Goal: Find specific page/section: Find specific page/section

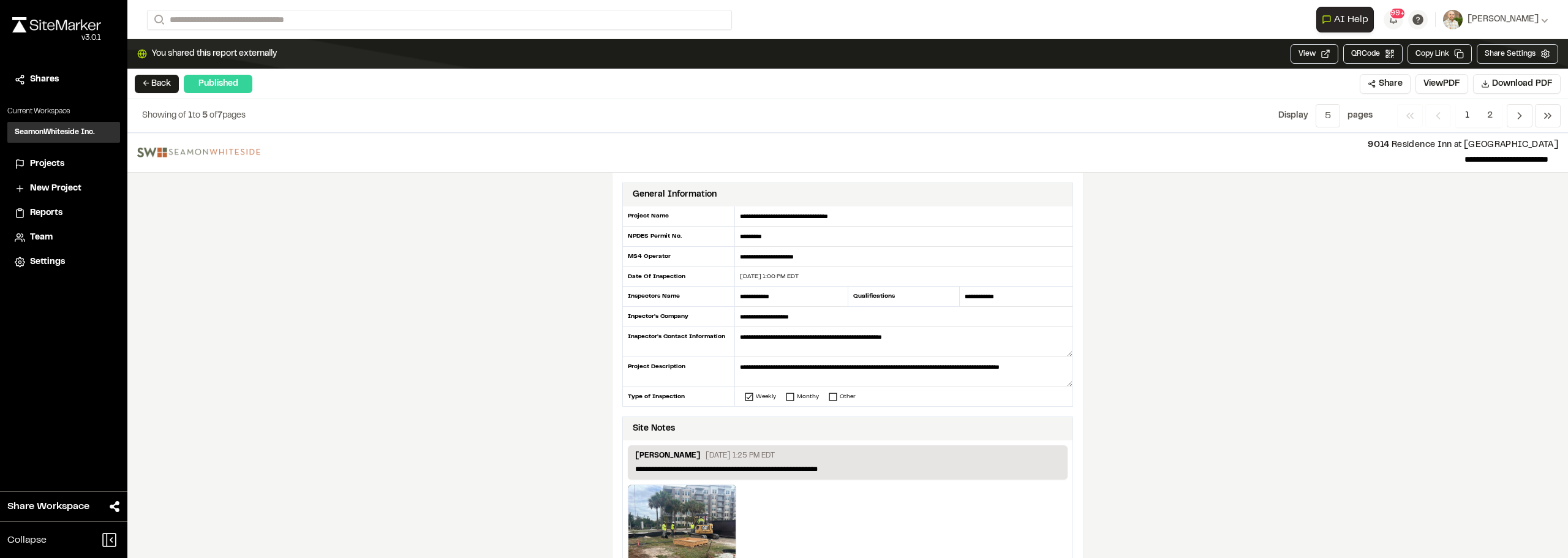
click at [1387, 403] on div "**********" at bounding box center [847, 345] width 1440 height 425
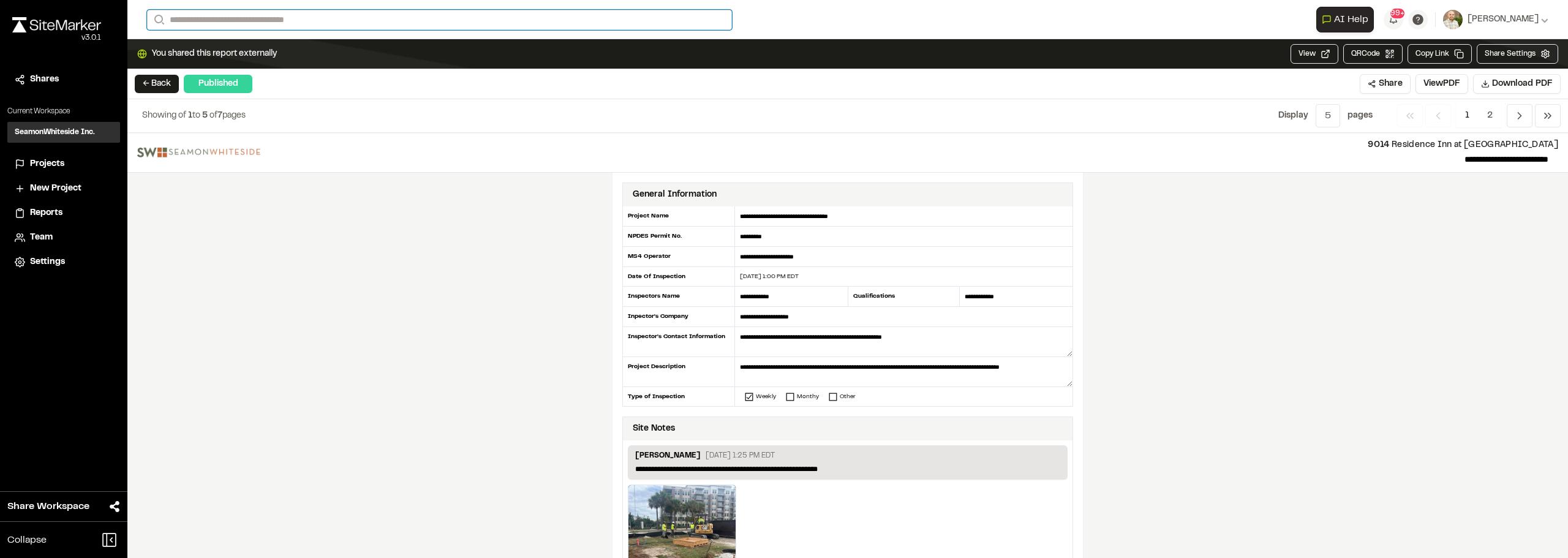
click at [202, 12] on input "Search" at bounding box center [439, 19] width 585 height 20
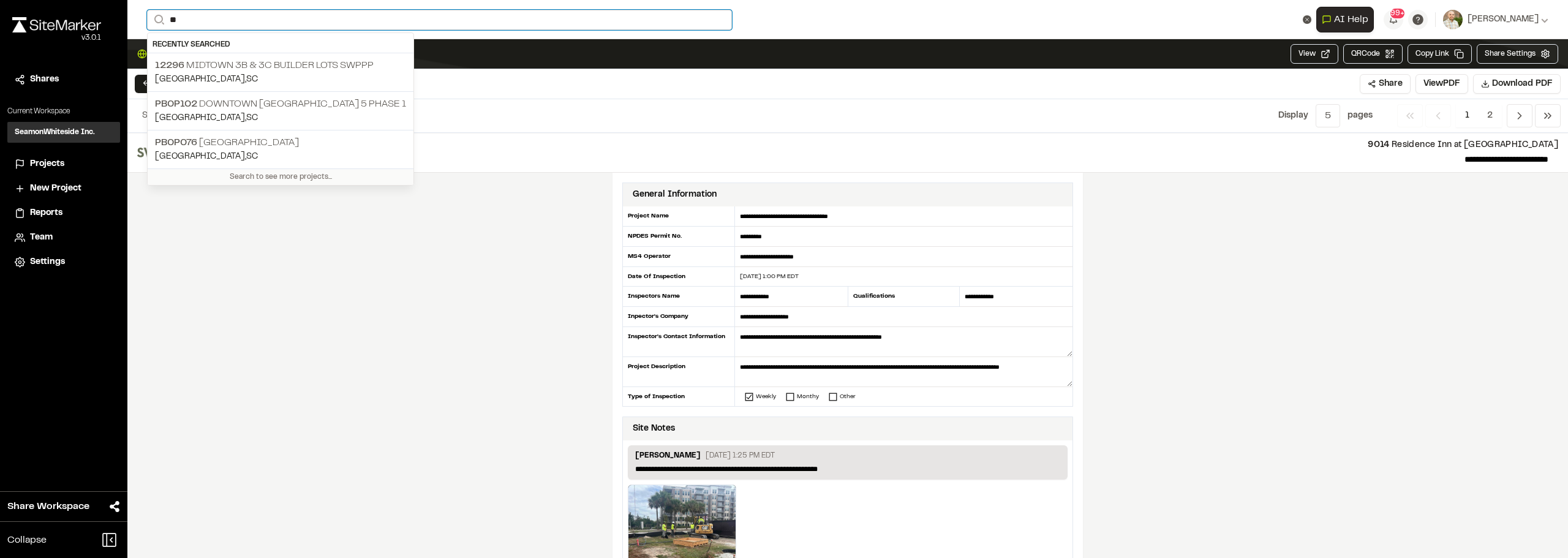
type input "*"
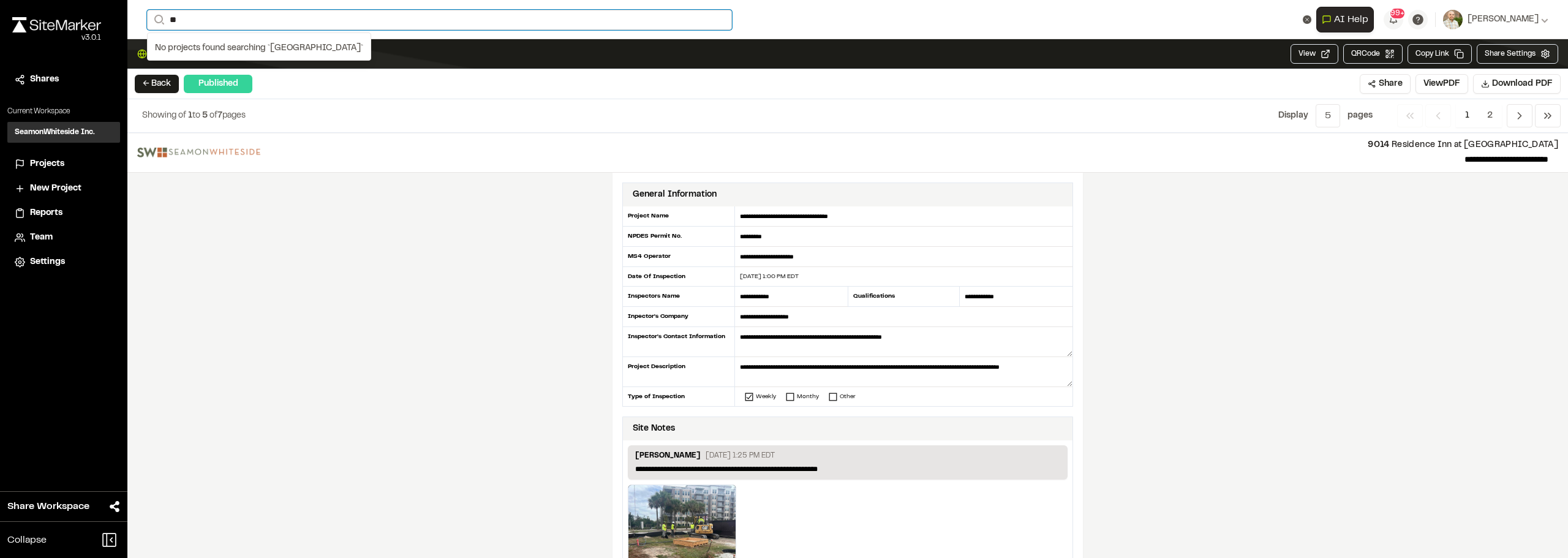
type input "*"
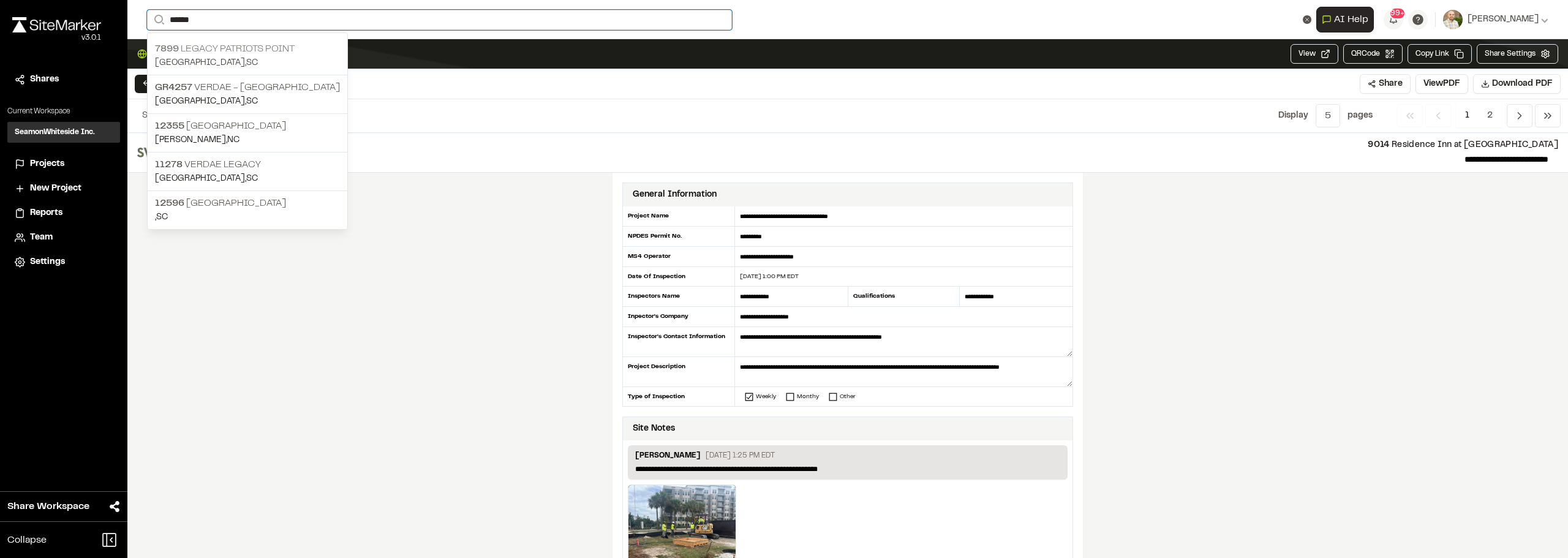
type input "******"
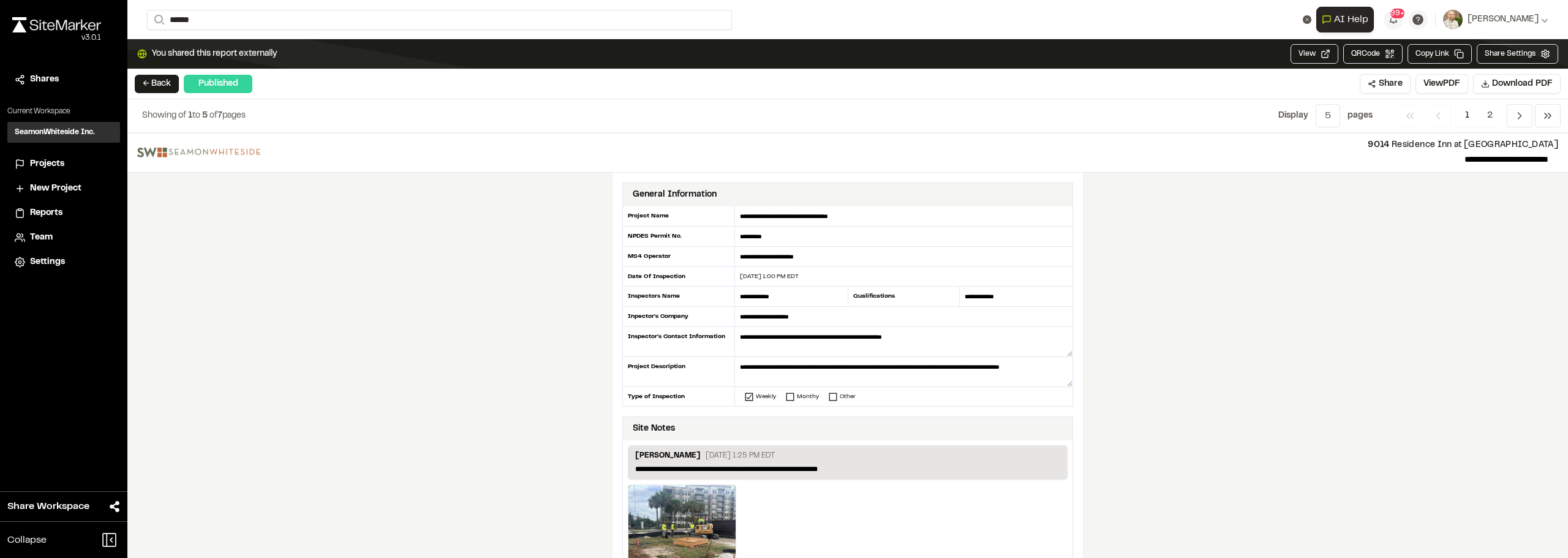
click at [233, 42] on p "7899 [GEOGRAPHIC_DATA]" at bounding box center [247, 49] width 185 height 14
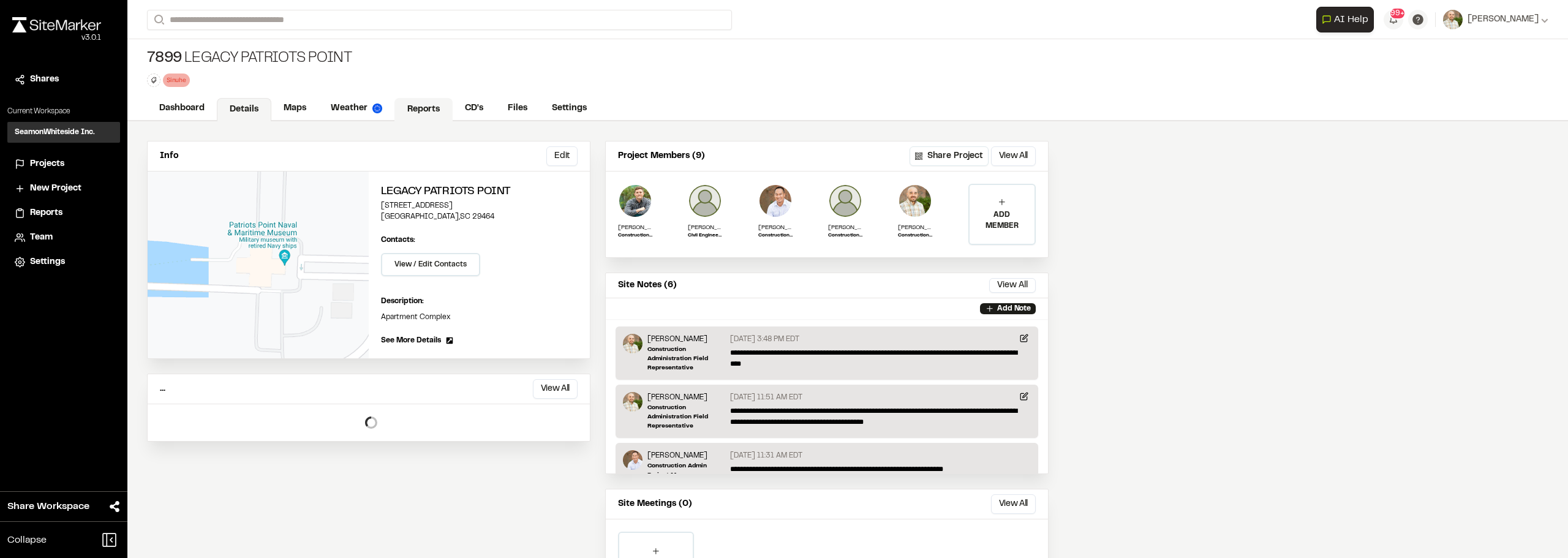
click at [415, 106] on link "Reports" at bounding box center [423, 109] width 58 height 23
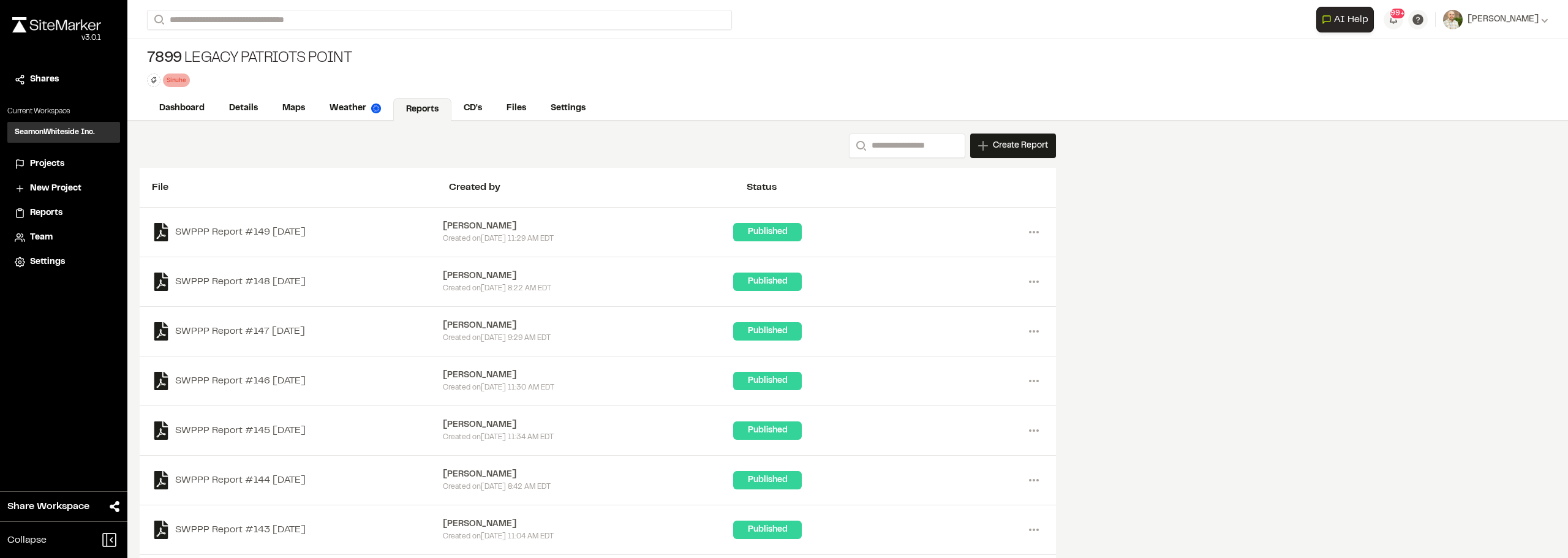
click at [1196, 421] on div "Search Create Report New Report | 7899 Legacy Patriots Point What type of Repor…" at bounding box center [847, 399] width 1440 height 558
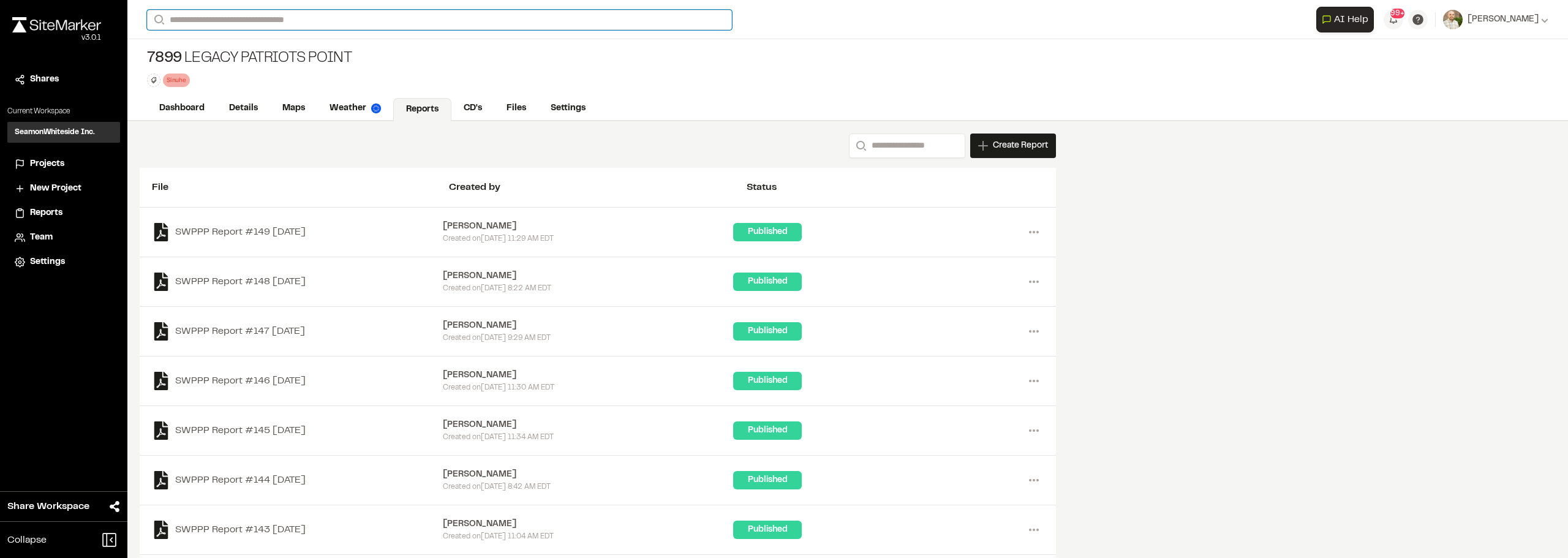
click at [322, 22] on input "Search" at bounding box center [439, 19] width 585 height 20
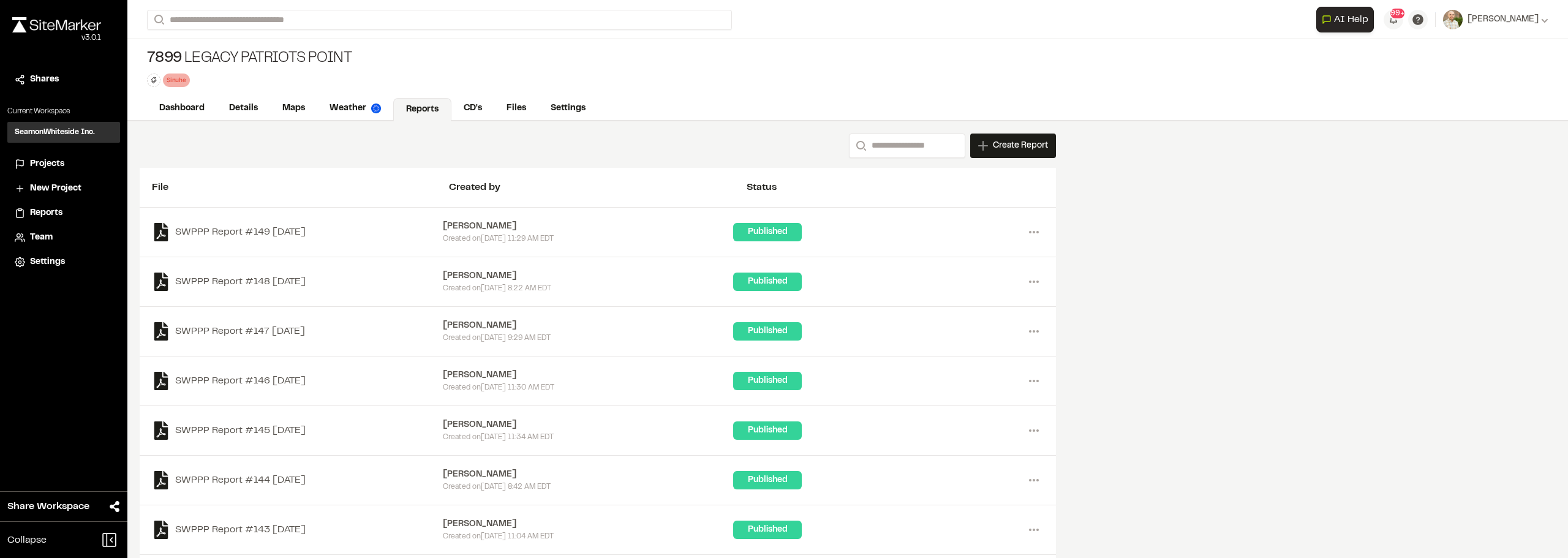
click at [463, 56] on div "7899 Legacy Patriots Point Sinuhe Delete Rename Edit Color Delete Tag Are you s…" at bounding box center [847, 68] width 1440 height 58
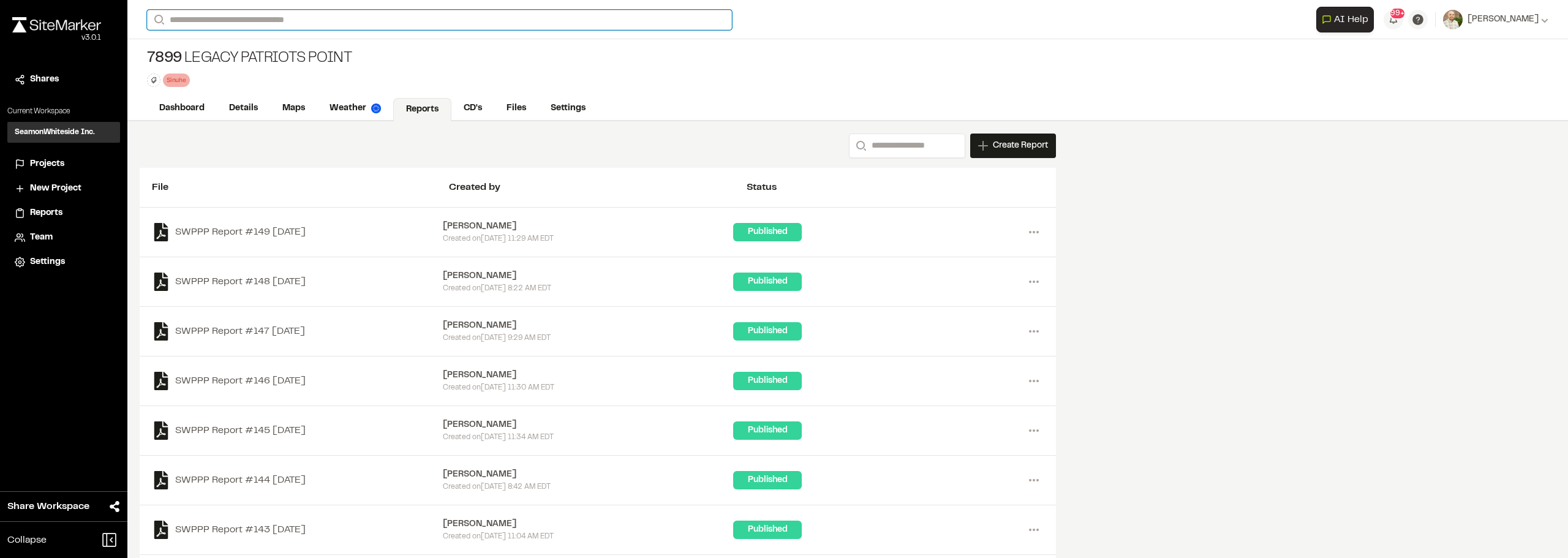
click at [210, 20] on input "Search" at bounding box center [439, 19] width 585 height 20
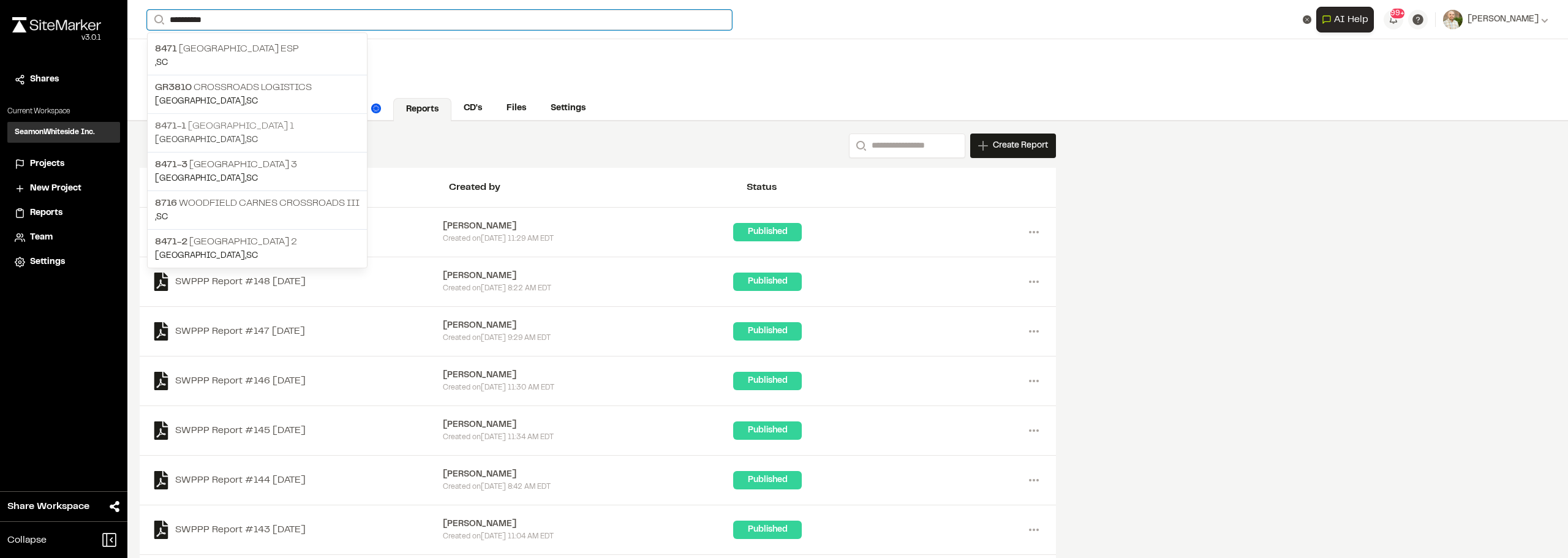
type input "**********"
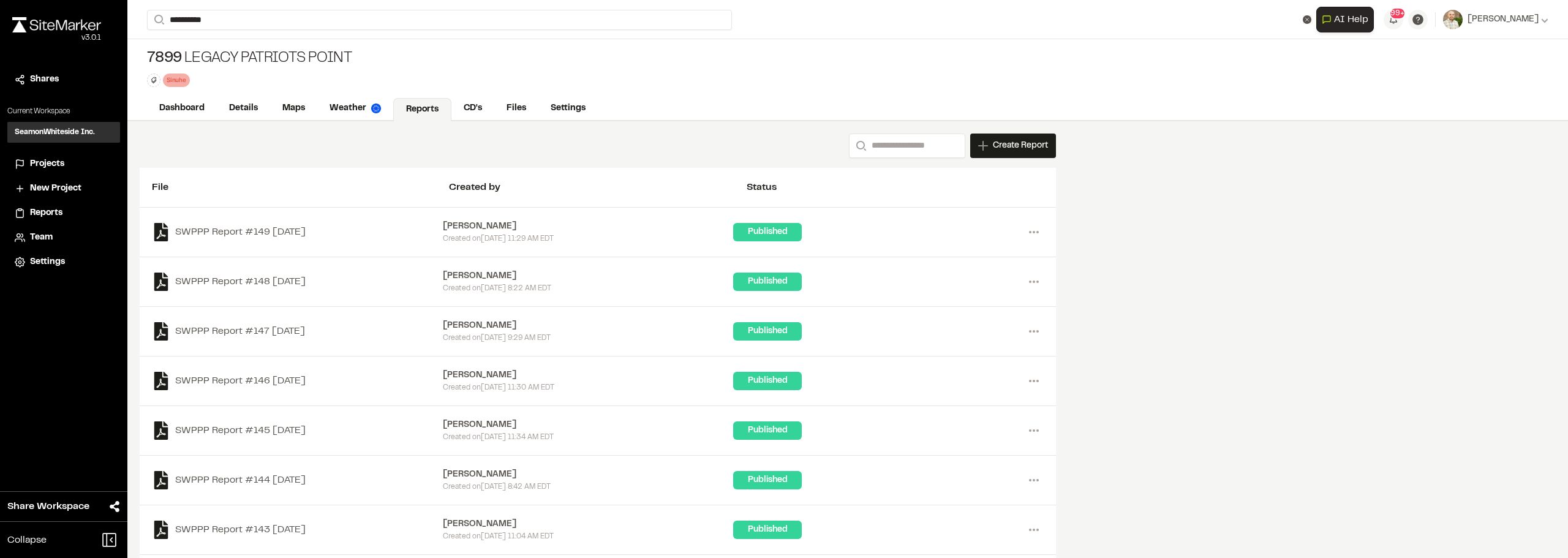
click at [269, 136] on p "[GEOGRAPHIC_DATA] , [GEOGRAPHIC_DATA]" at bounding box center [258, 140] width 205 height 14
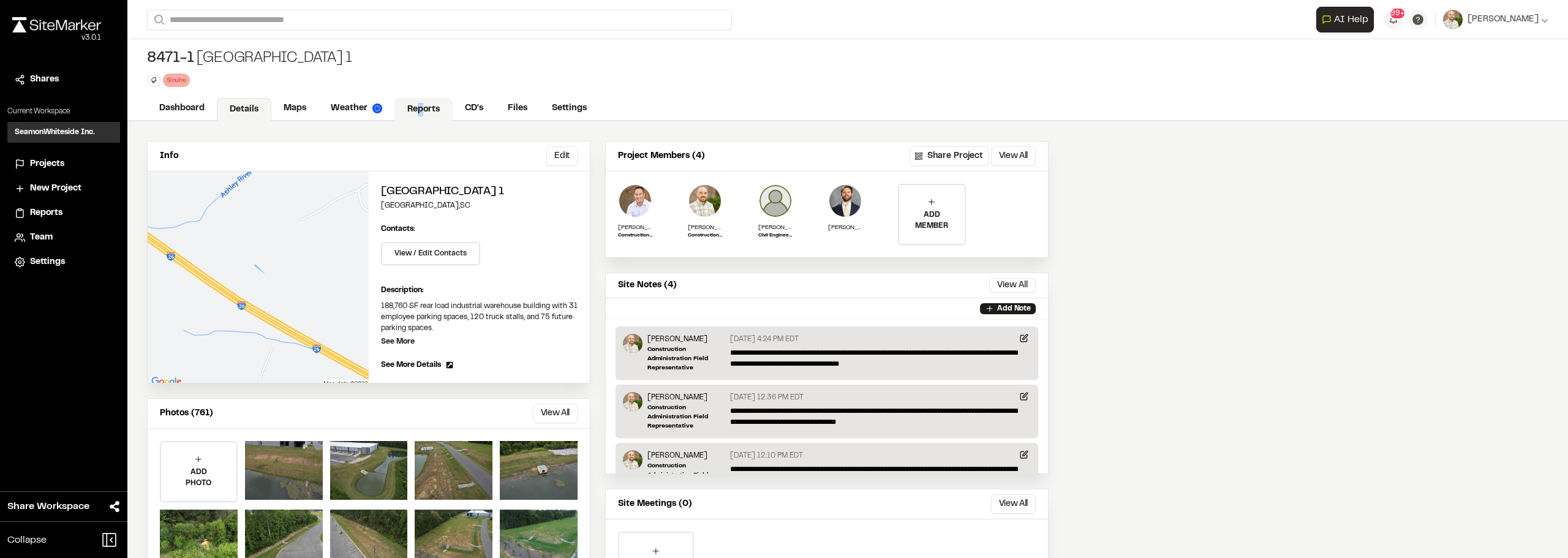
click at [419, 110] on link "Reports" at bounding box center [423, 109] width 58 height 23
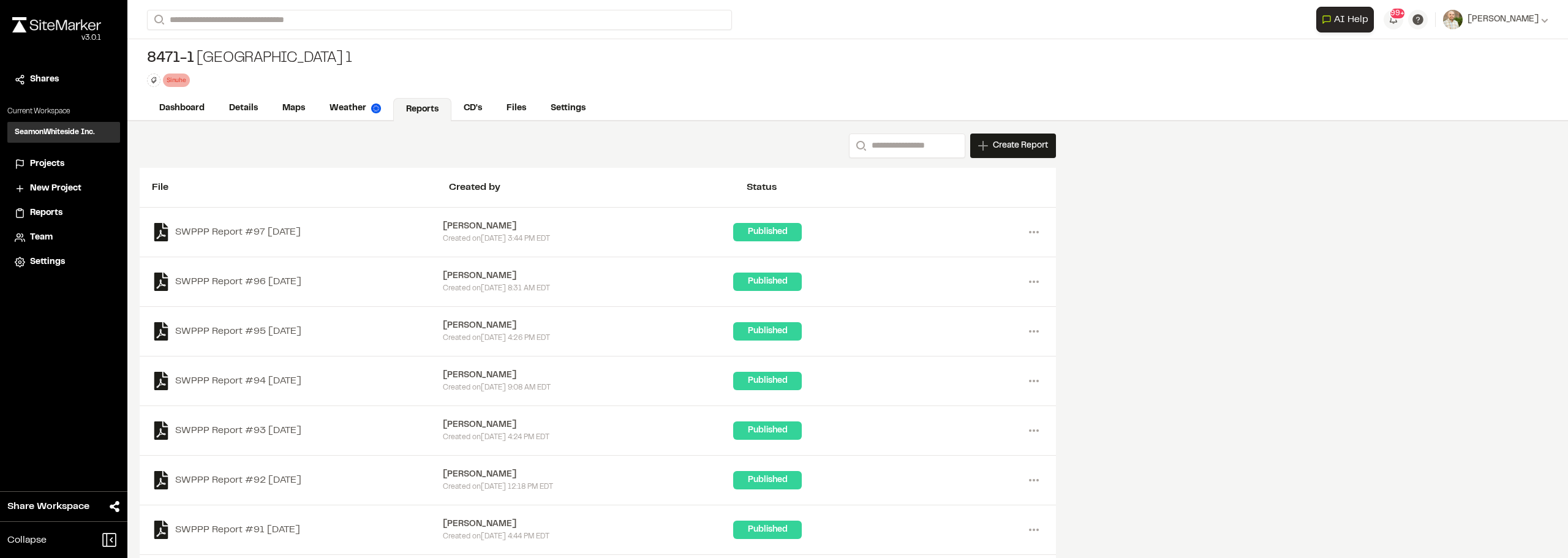
click at [1134, 315] on div "Search Create Report New Report | [STREET_ADDRESS] What type of Report do you w…" at bounding box center [847, 399] width 1440 height 558
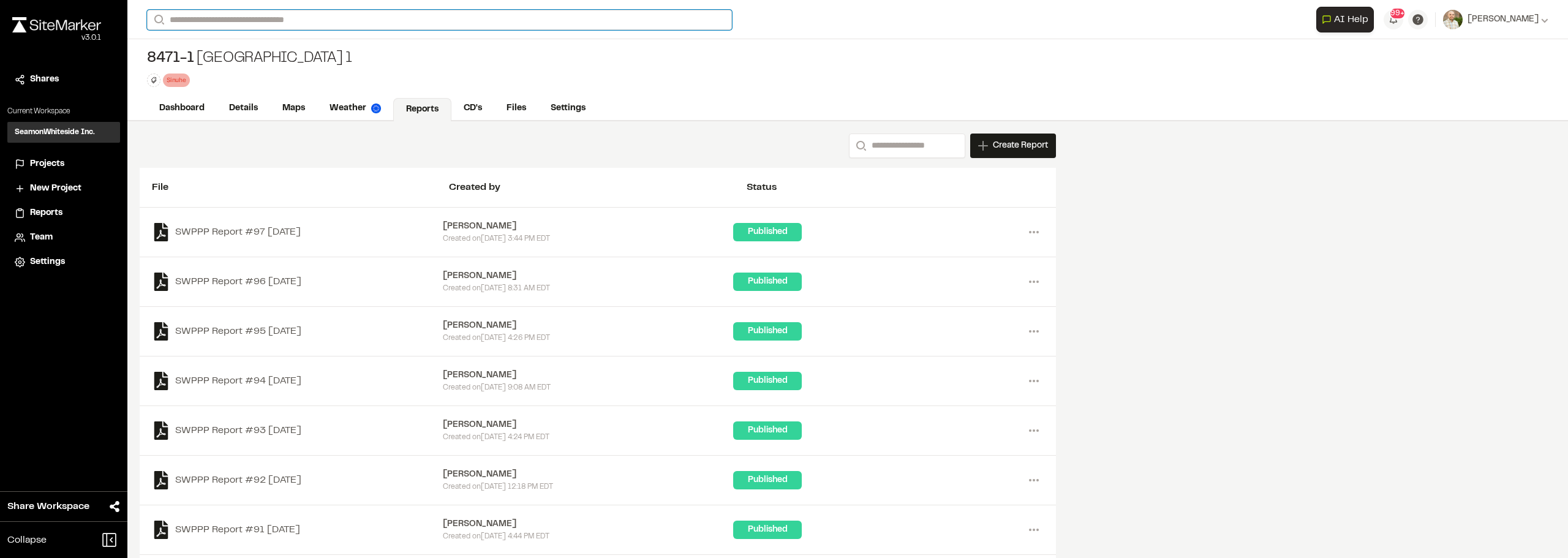
click at [251, 12] on input "Search" at bounding box center [439, 19] width 585 height 20
type input "********"
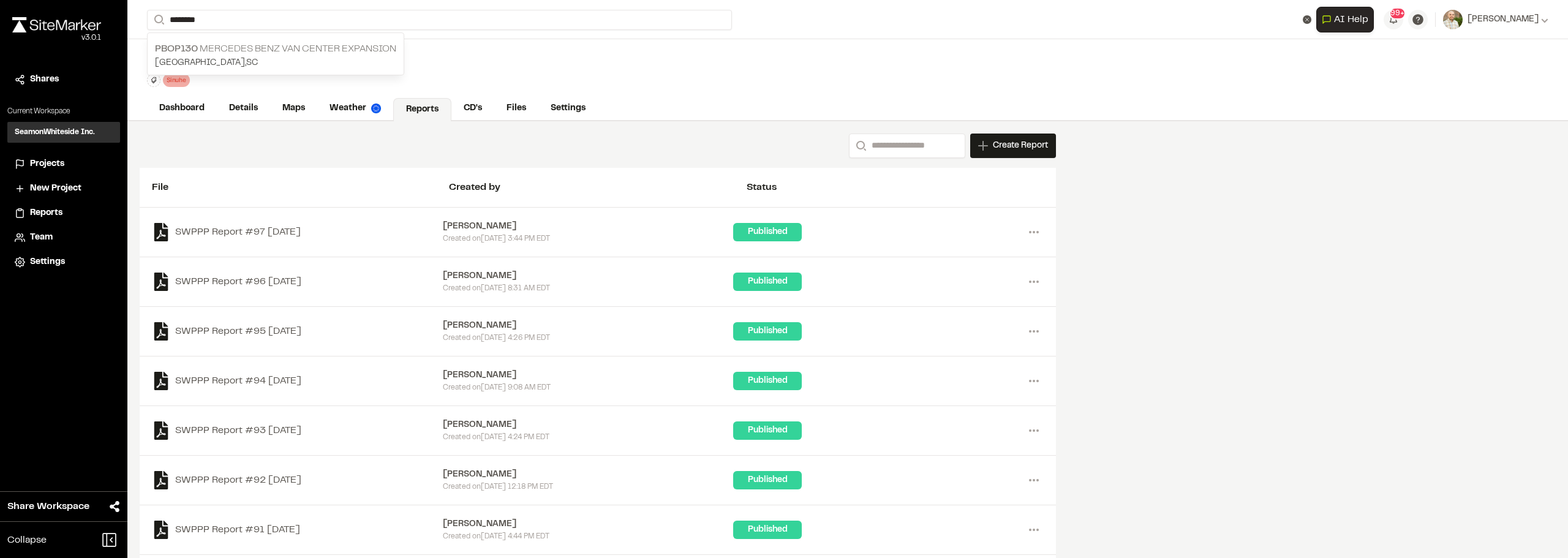
click at [273, 50] on p "PBOP130 Mercedes Benz Van Center Expansion" at bounding box center [275, 49] width 241 height 14
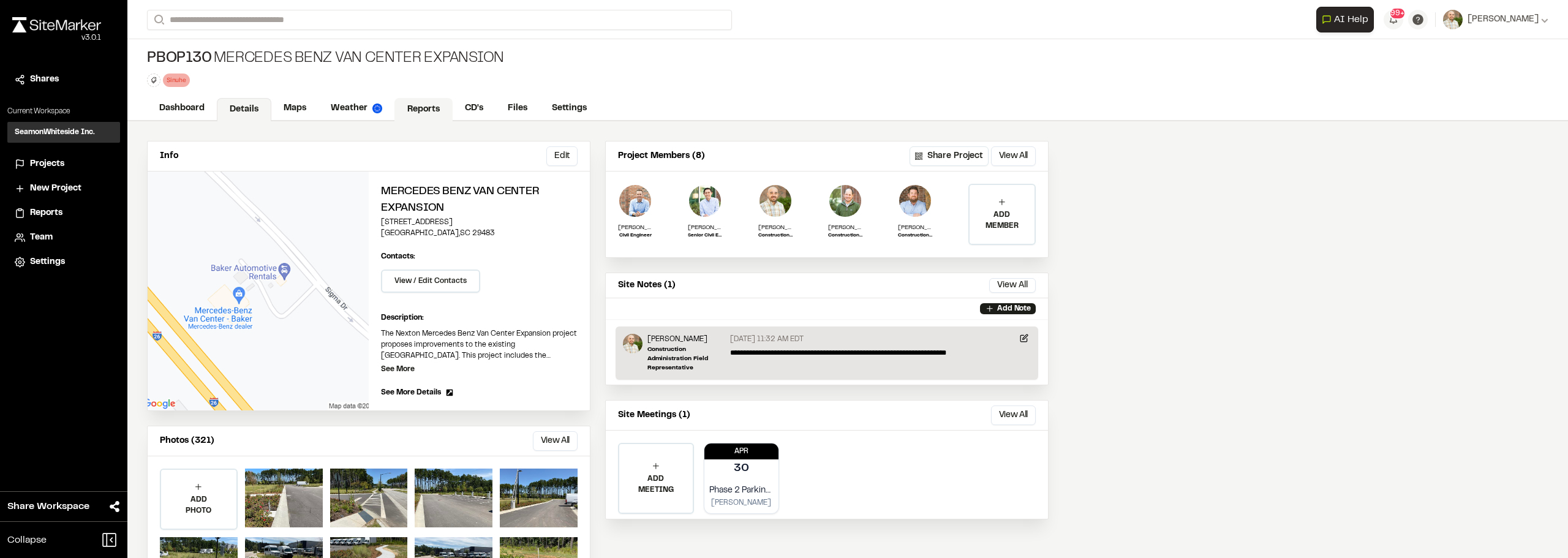
click at [424, 103] on link "Reports" at bounding box center [423, 109] width 58 height 23
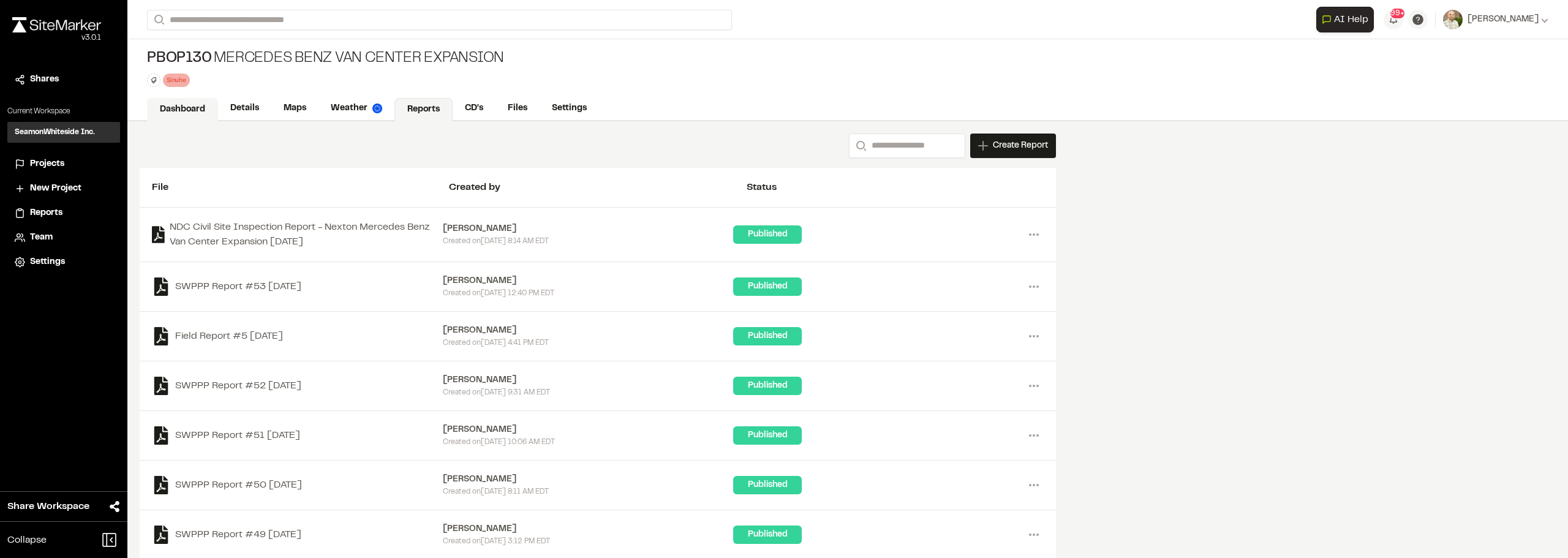
click at [164, 106] on link "Dashboard" at bounding box center [182, 109] width 71 height 23
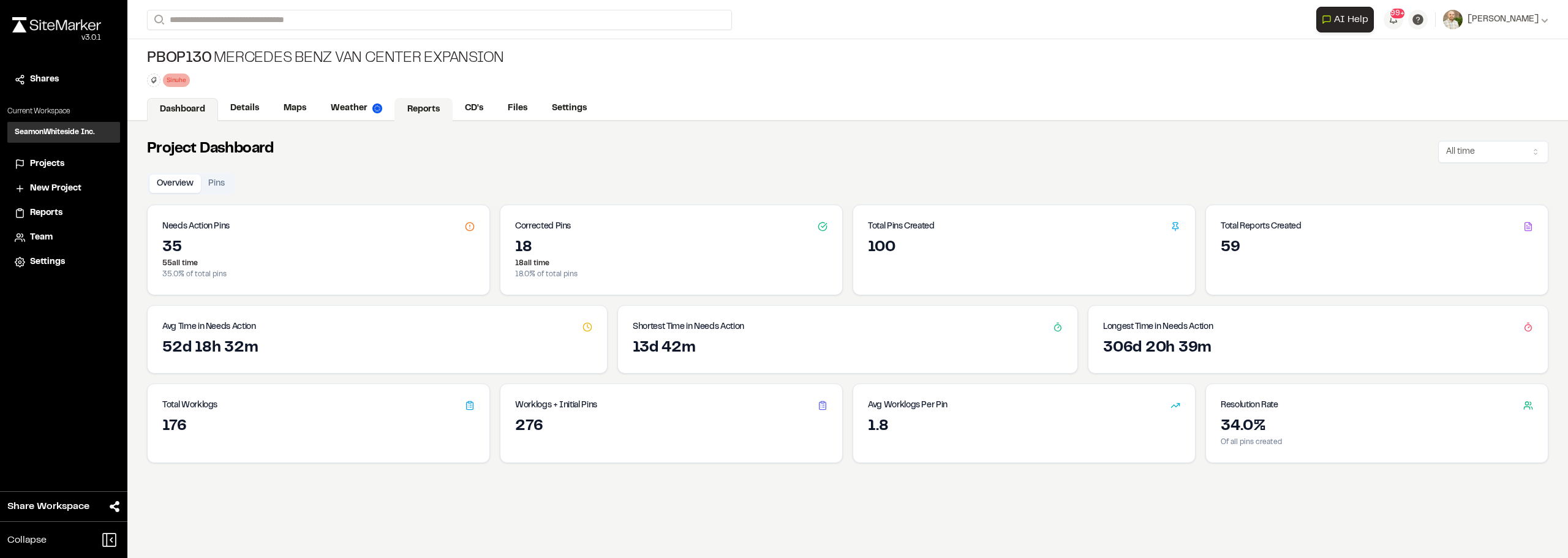
click at [426, 108] on link "Reports" at bounding box center [423, 109] width 58 height 23
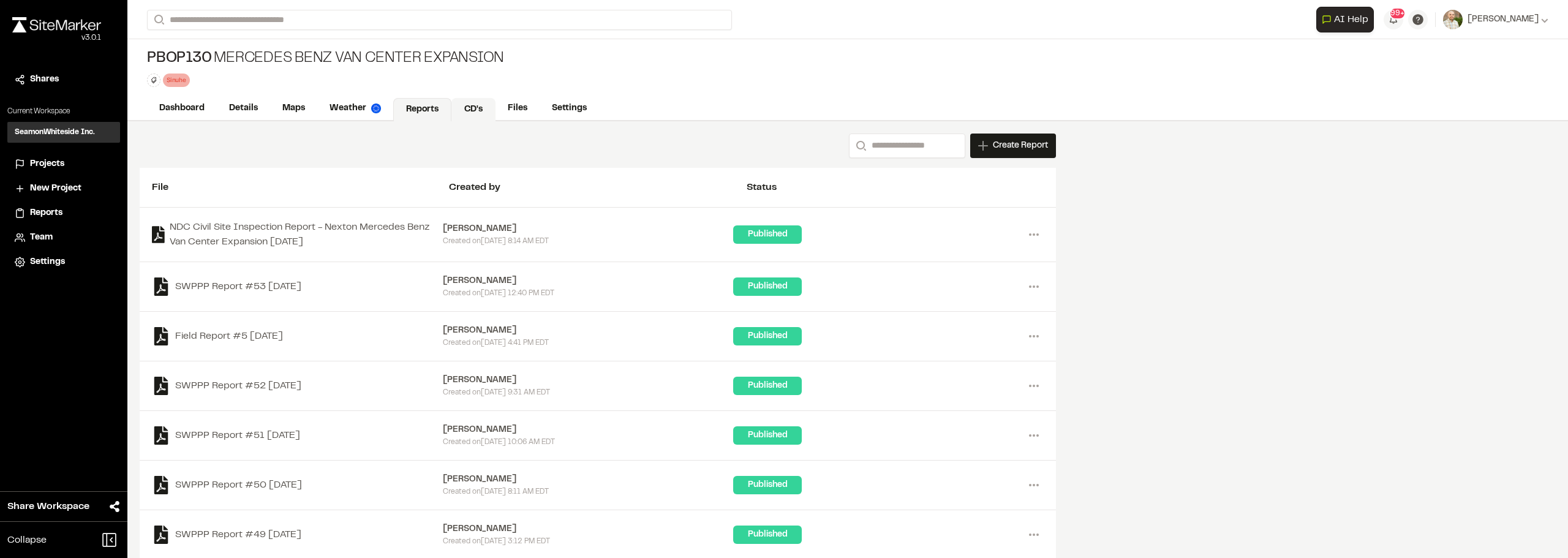
click at [467, 106] on link "CD's" at bounding box center [473, 109] width 44 height 23
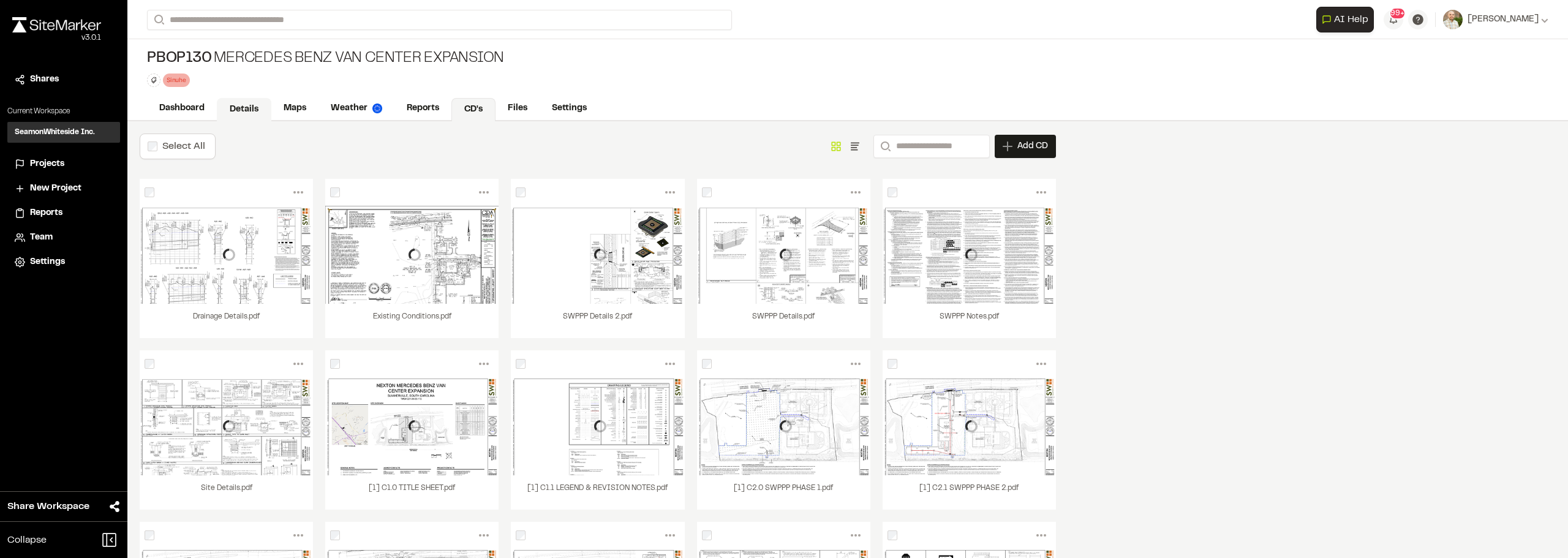
click at [259, 103] on link "Details" at bounding box center [244, 109] width 54 height 23
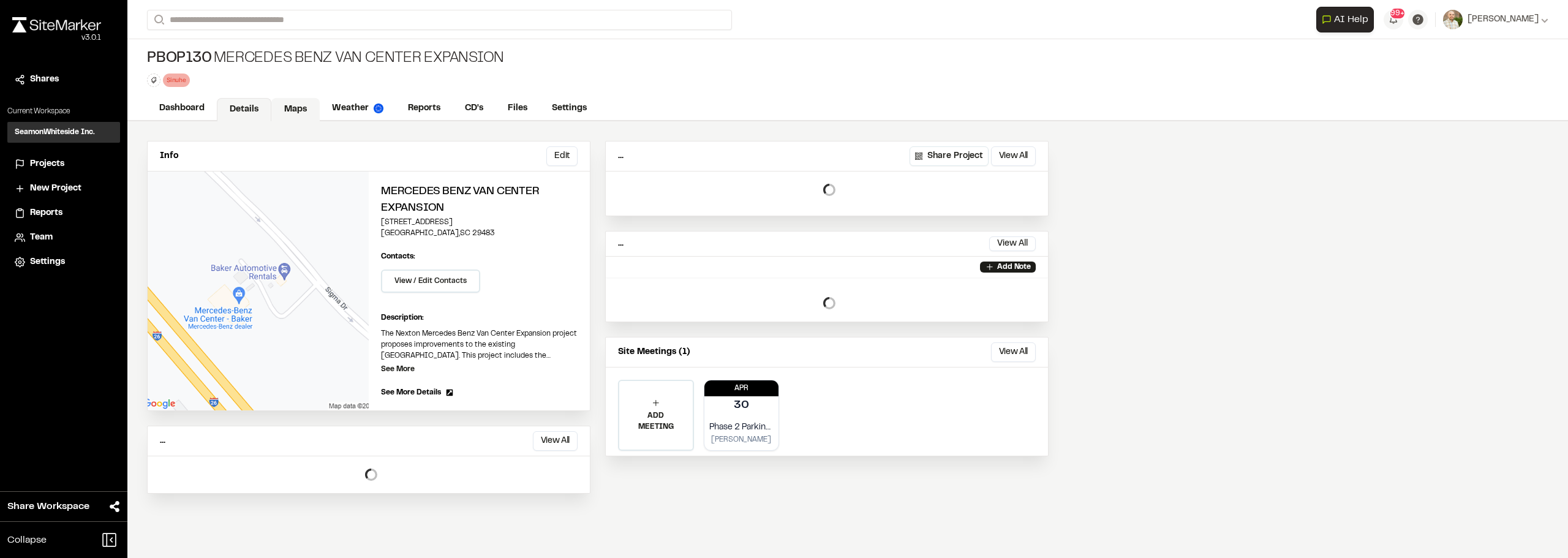
click at [287, 106] on link "Maps" at bounding box center [295, 109] width 48 height 23
